Goal: Transaction & Acquisition: Obtain resource

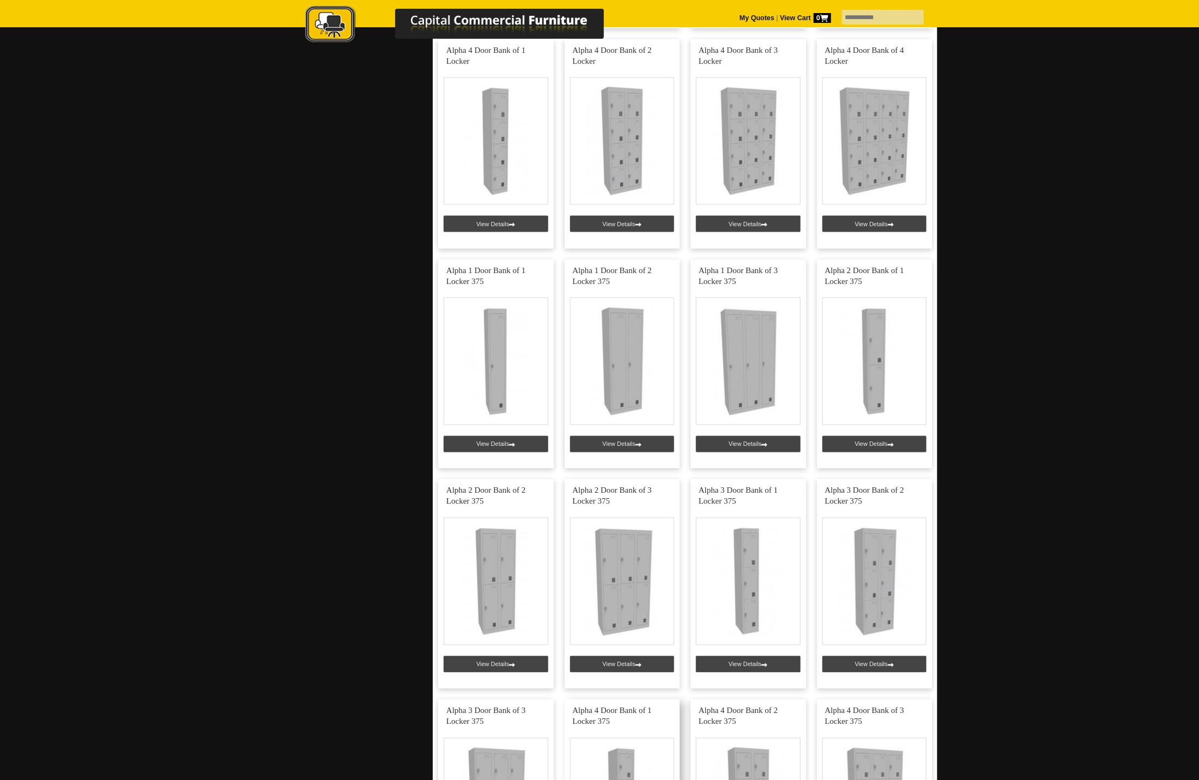
scroll to position [900, 0]
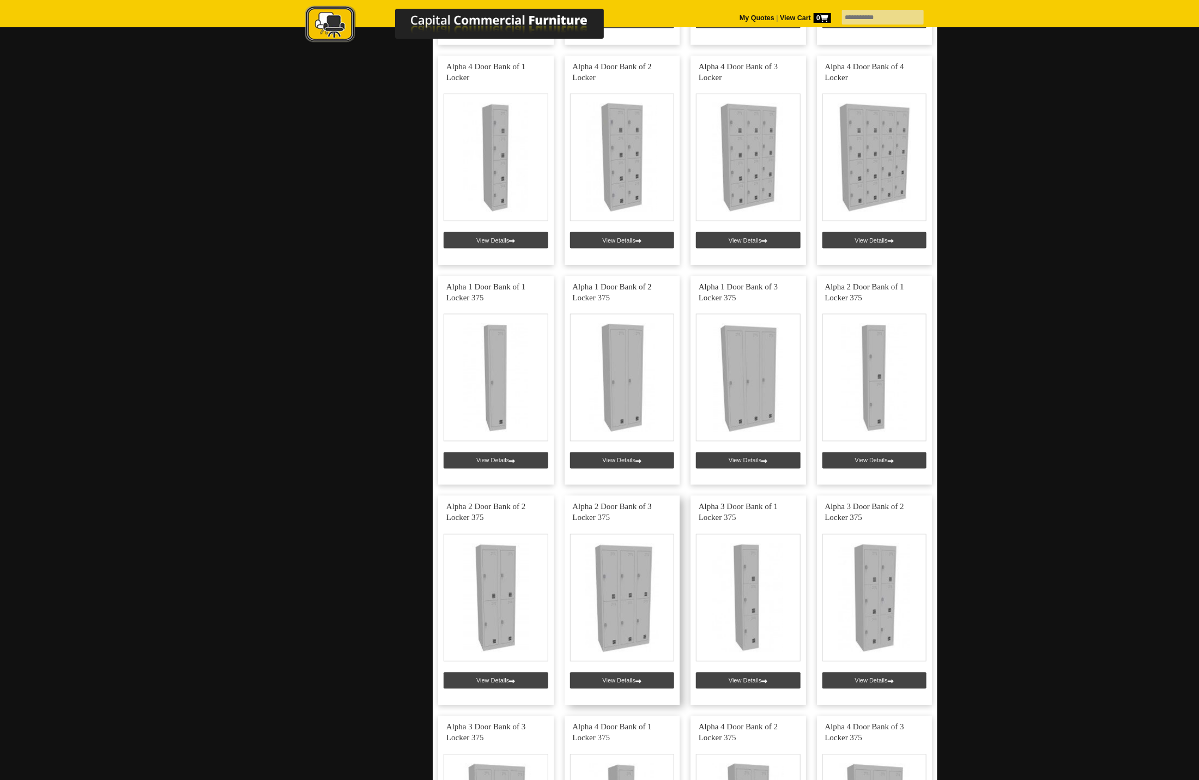
click at [613, 680] on link at bounding box center [623, 600] width 116 height 209
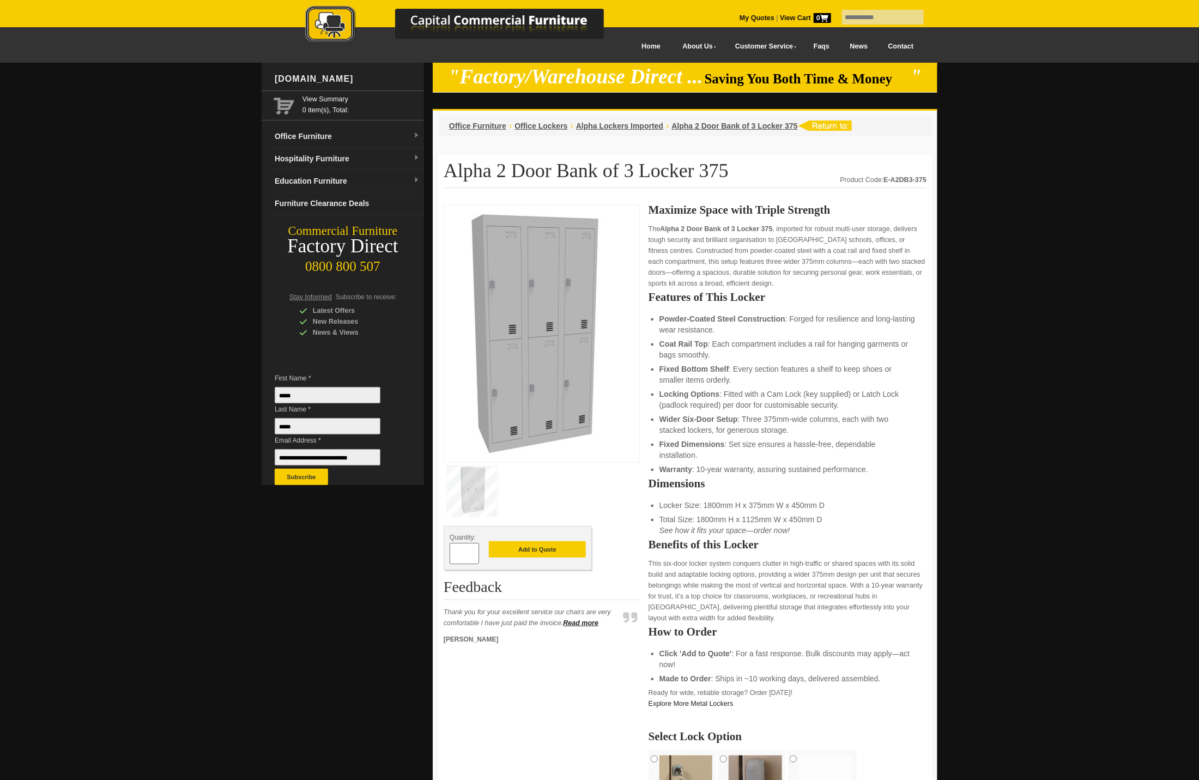
click at [476, 494] on img at bounding box center [472, 490] width 51 height 48
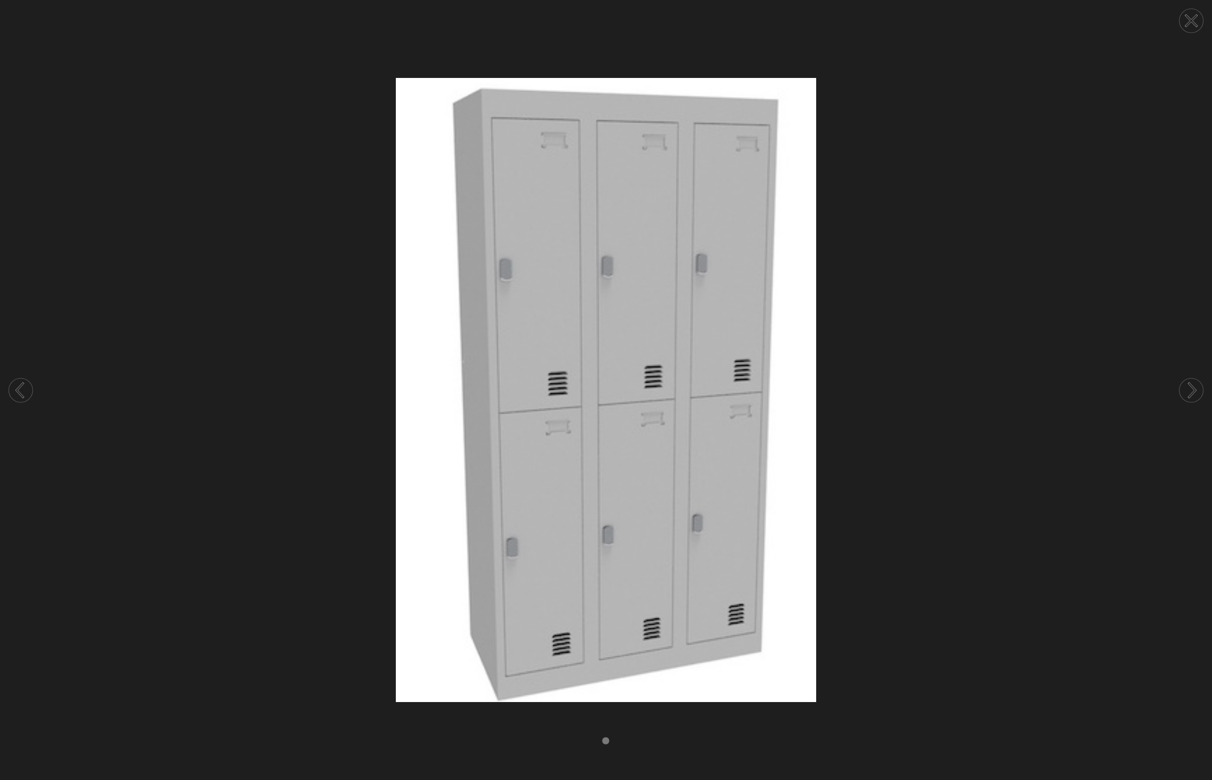
click at [663, 491] on img at bounding box center [606, 390] width 1212 height 624
drag, startPoint x: 1192, startPoint y: 19, endPoint x: 1190, endPoint y: 29, distance: 11.2
click at [1192, 19] on icon at bounding box center [1191, 21] width 10 height 10
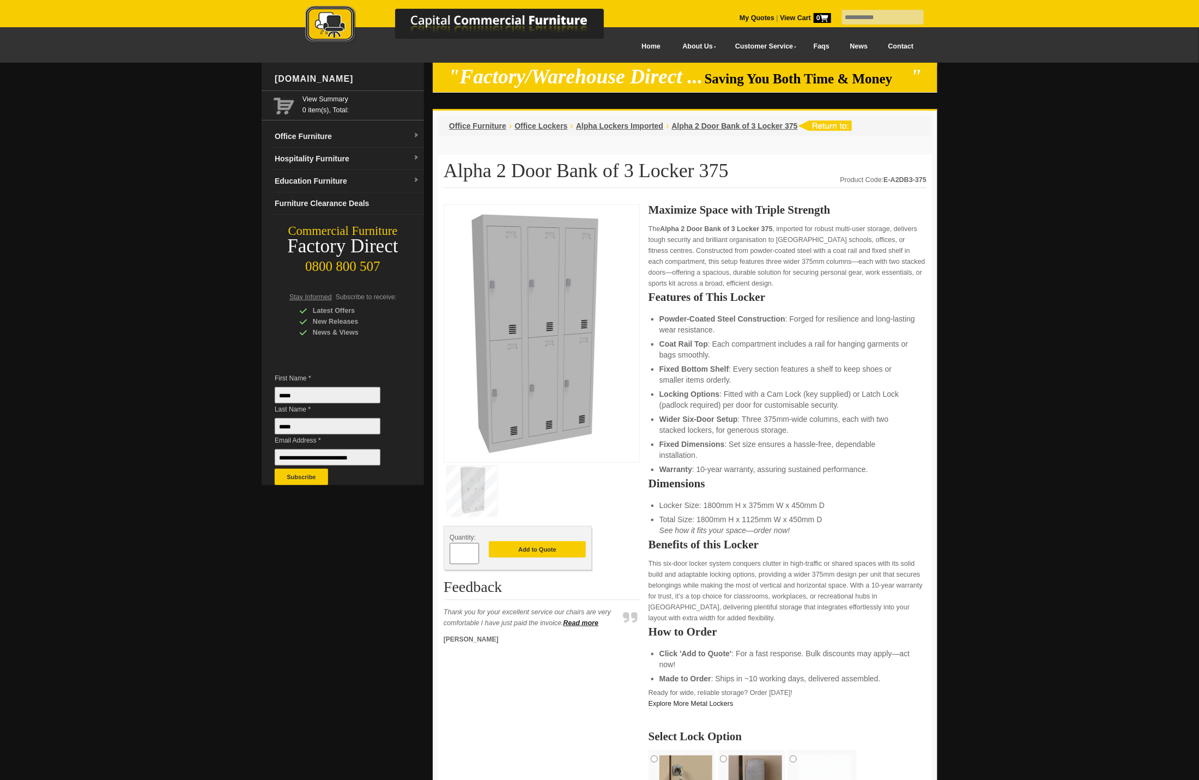
click at [475, 553] on span at bounding box center [474, 549] width 4 height 11
type input "*"
click at [546, 551] on button "Add to Quote" at bounding box center [537, 549] width 97 height 16
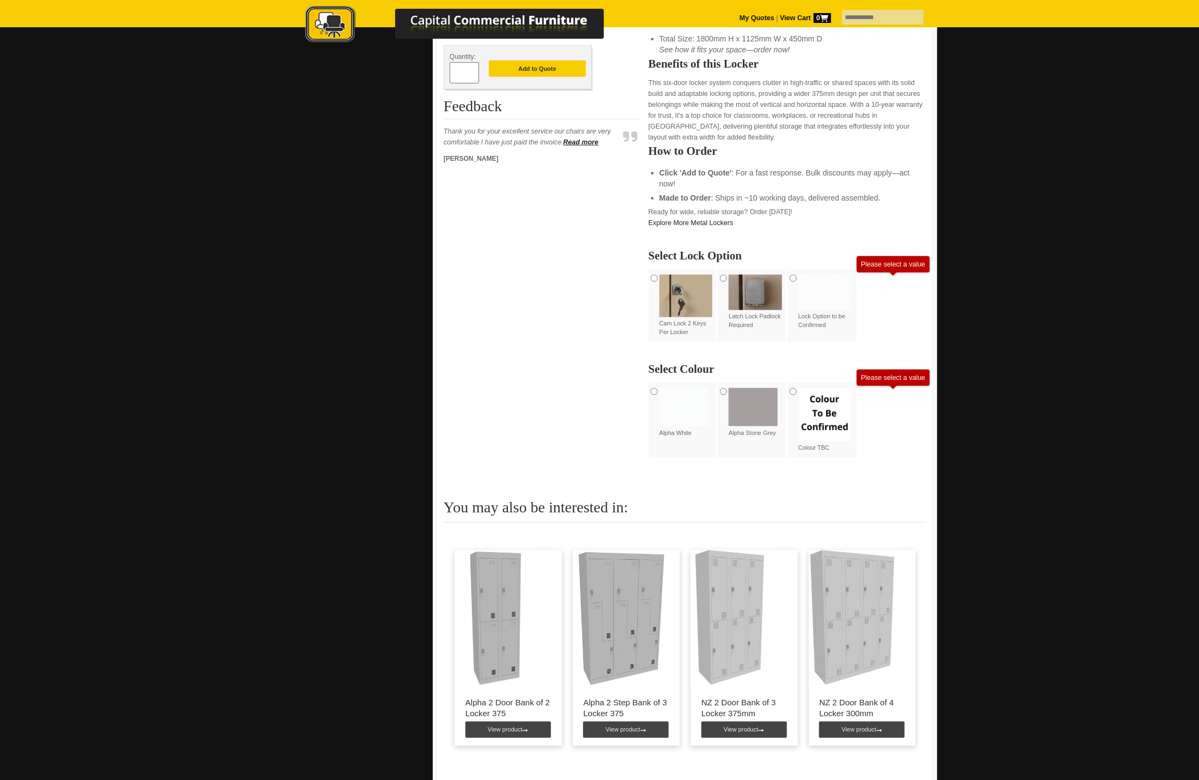
scroll to position [491, 0]
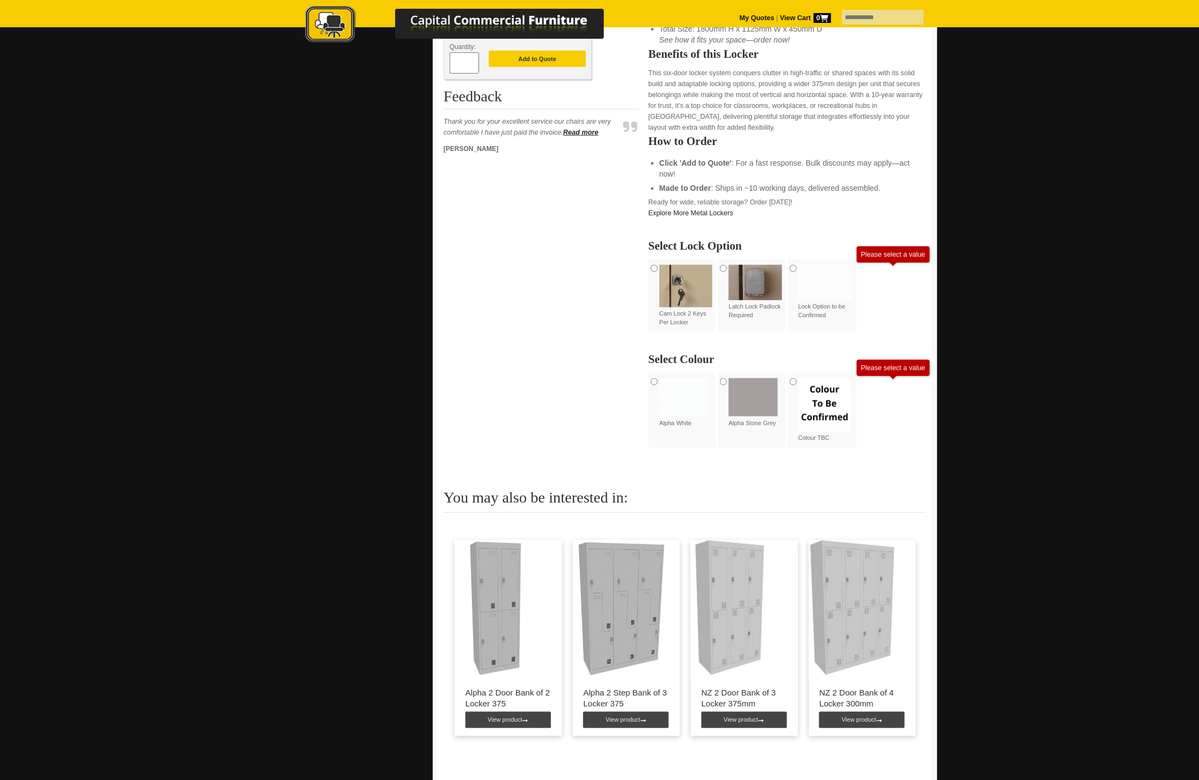
click at [824, 406] on img at bounding box center [825, 404] width 53 height 53
click at [757, 287] on img at bounding box center [755, 282] width 53 height 35
drag, startPoint x: 772, startPoint y: 313, endPoint x: 741, endPoint y: 317, distance: 30.8
click at [747, 316] on label "Latch Lock Padlock Required" at bounding box center [755, 292] width 53 height 55
drag, startPoint x: 741, startPoint y: 317, endPoint x: 665, endPoint y: 272, distance: 89.2
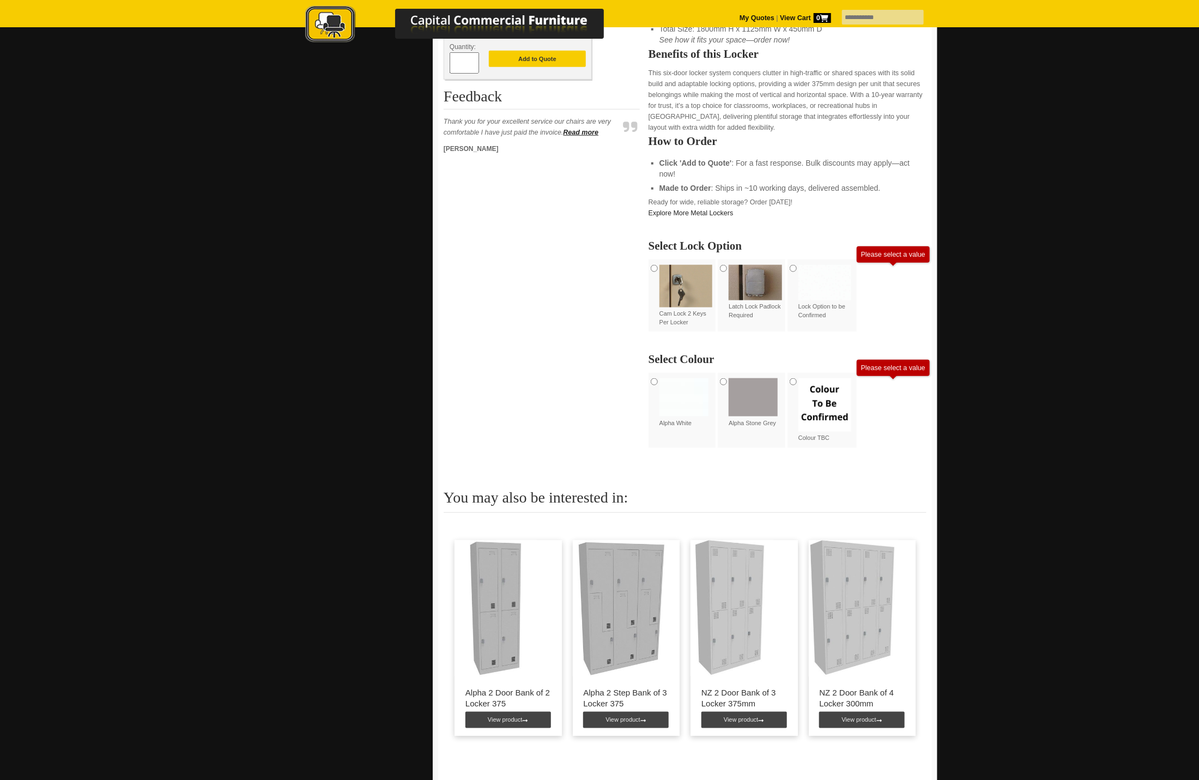
click at [651, 265] on div "Cam Lock 2 Keys Per Locker" at bounding box center [684, 296] width 70 height 73
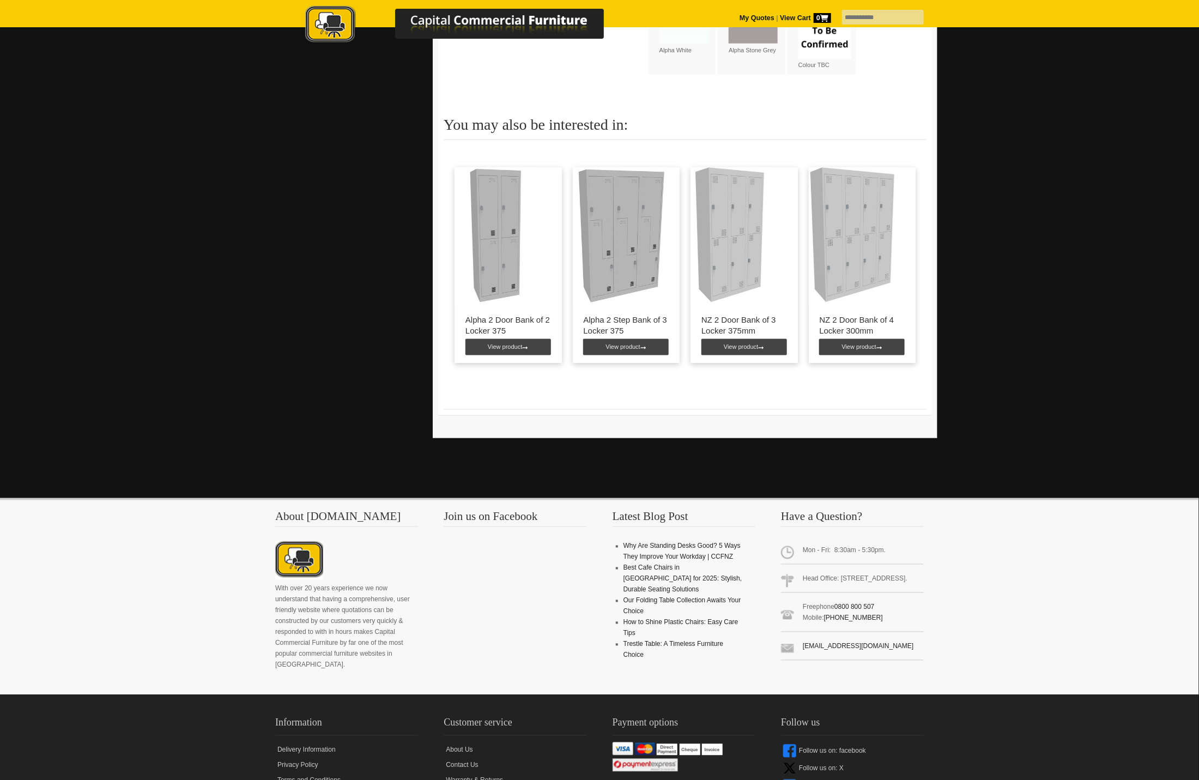
scroll to position [970, 0]
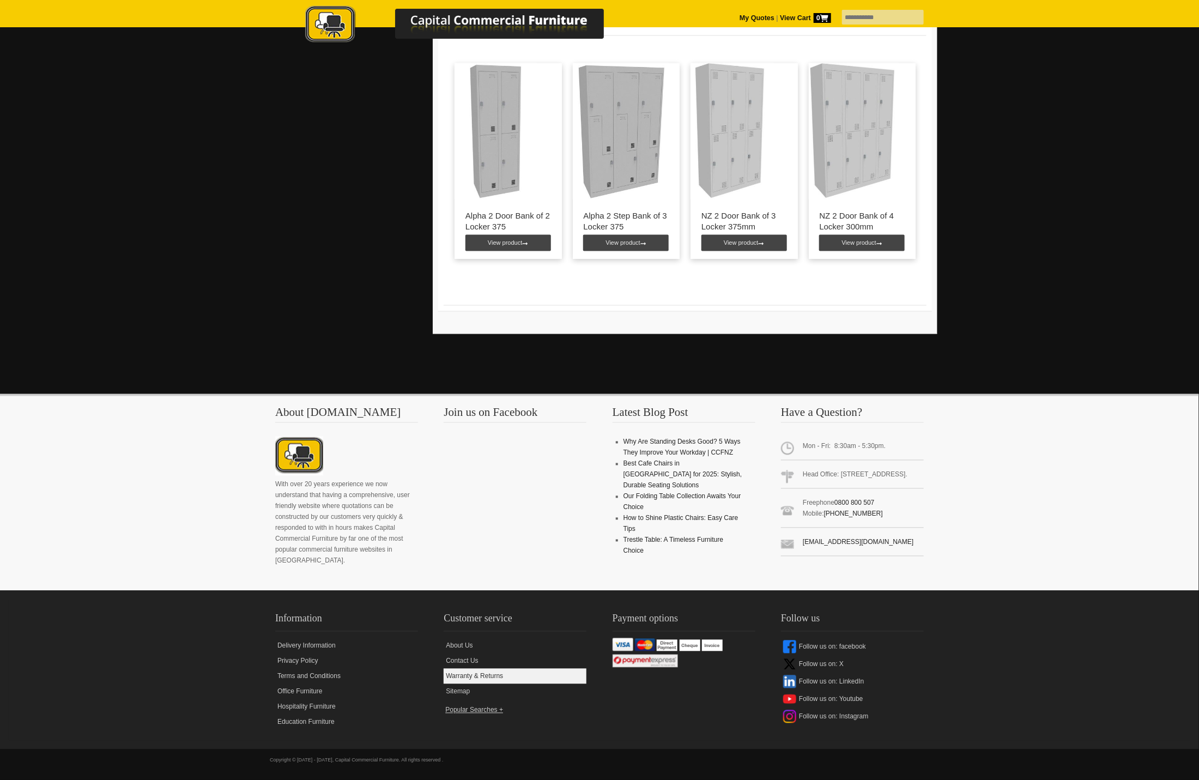
click at [466, 674] on link "Warranty & Returns" at bounding box center [515, 676] width 143 height 15
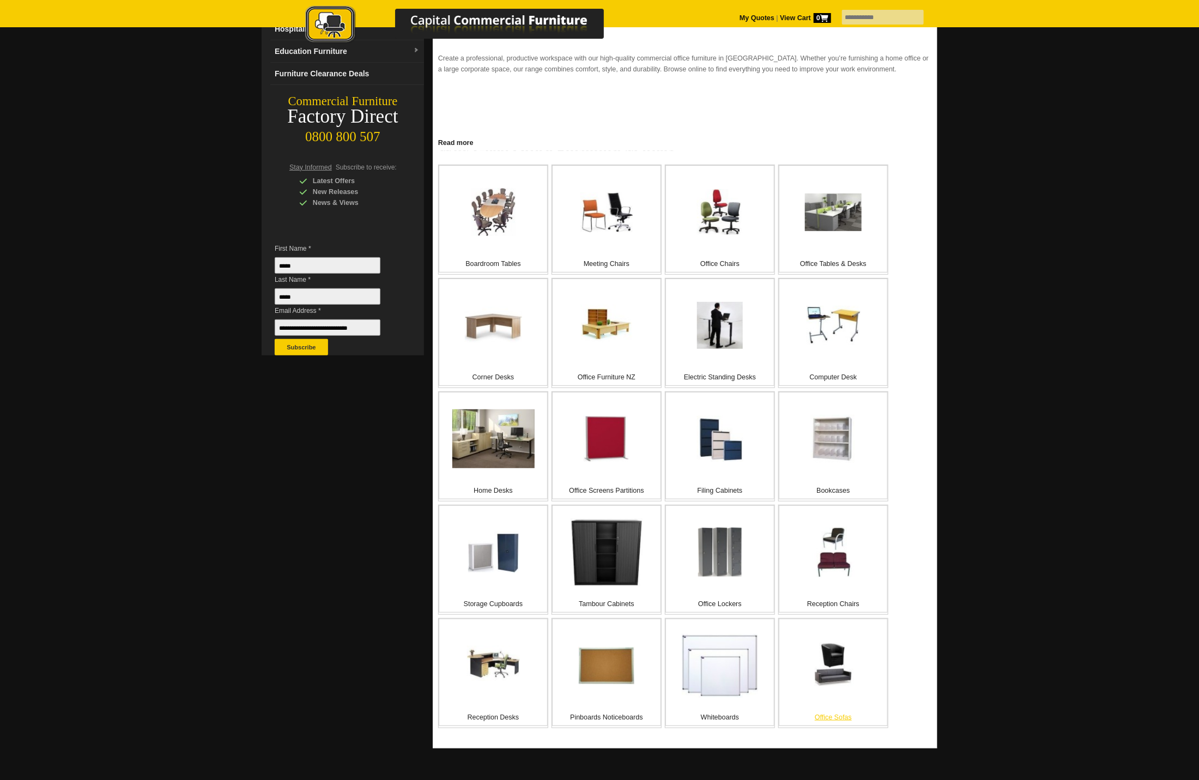
scroll to position [82, 0]
